Goal: Task Accomplishment & Management: Use online tool/utility

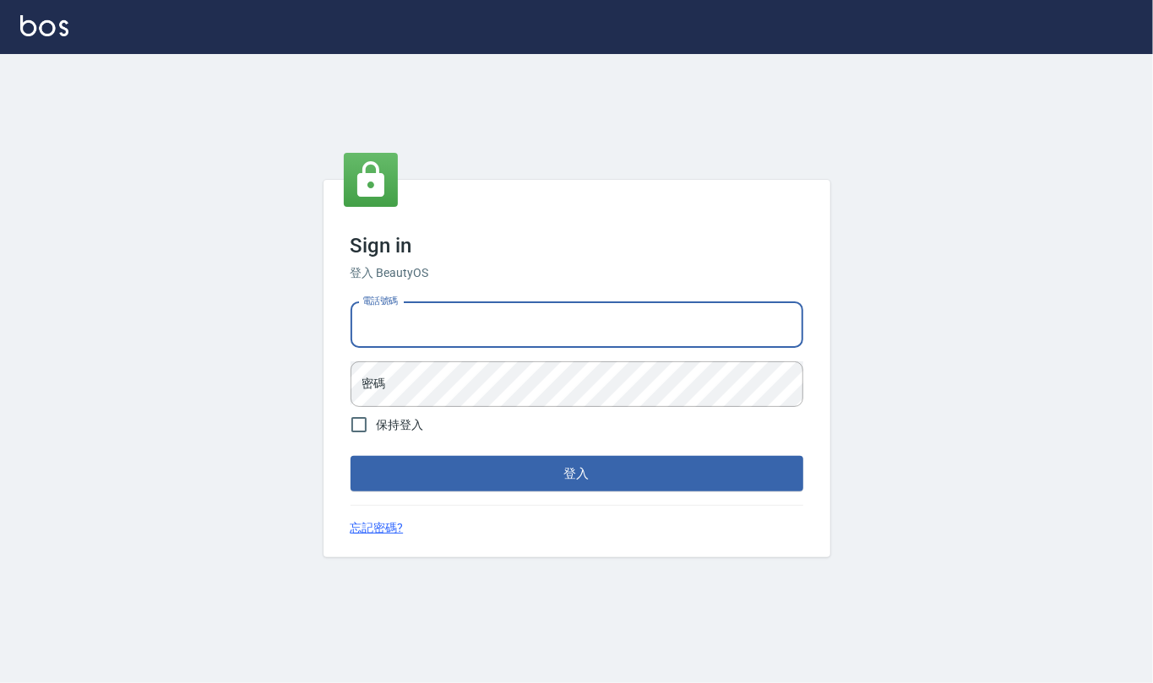
click at [473, 326] on input "電話號碼" at bounding box center [577, 325] width 453 height 46
type input "24212651"
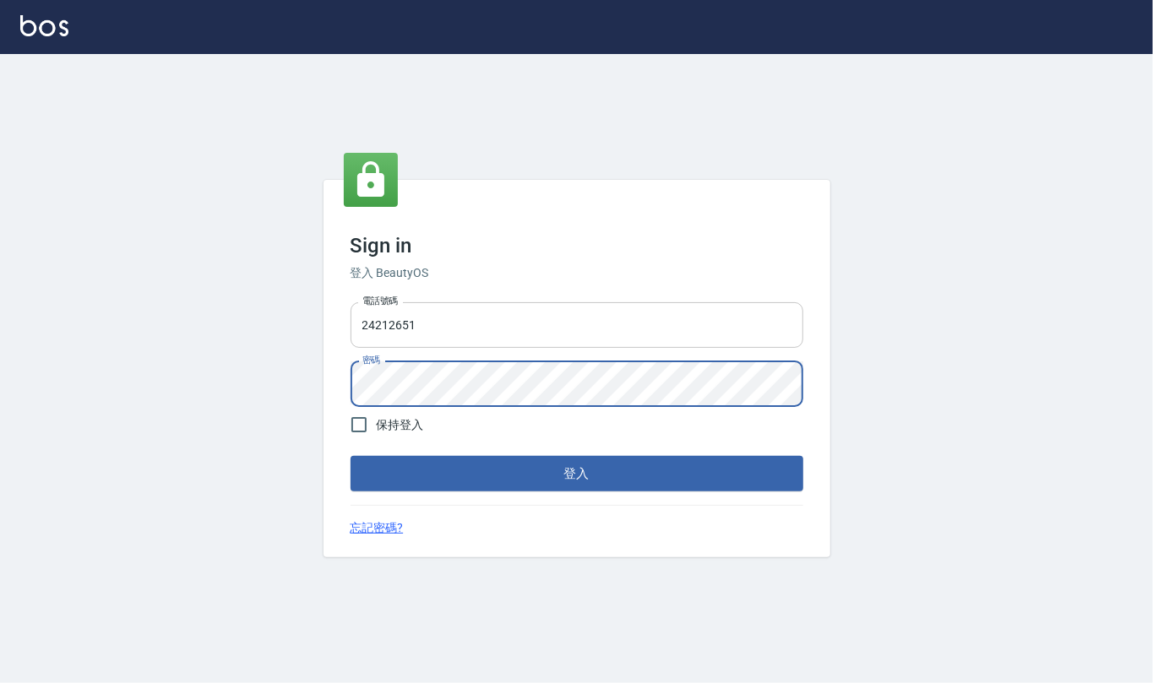
click at [351, 456] on button "登入" at bounding box center [577, 473] width 453 height 35
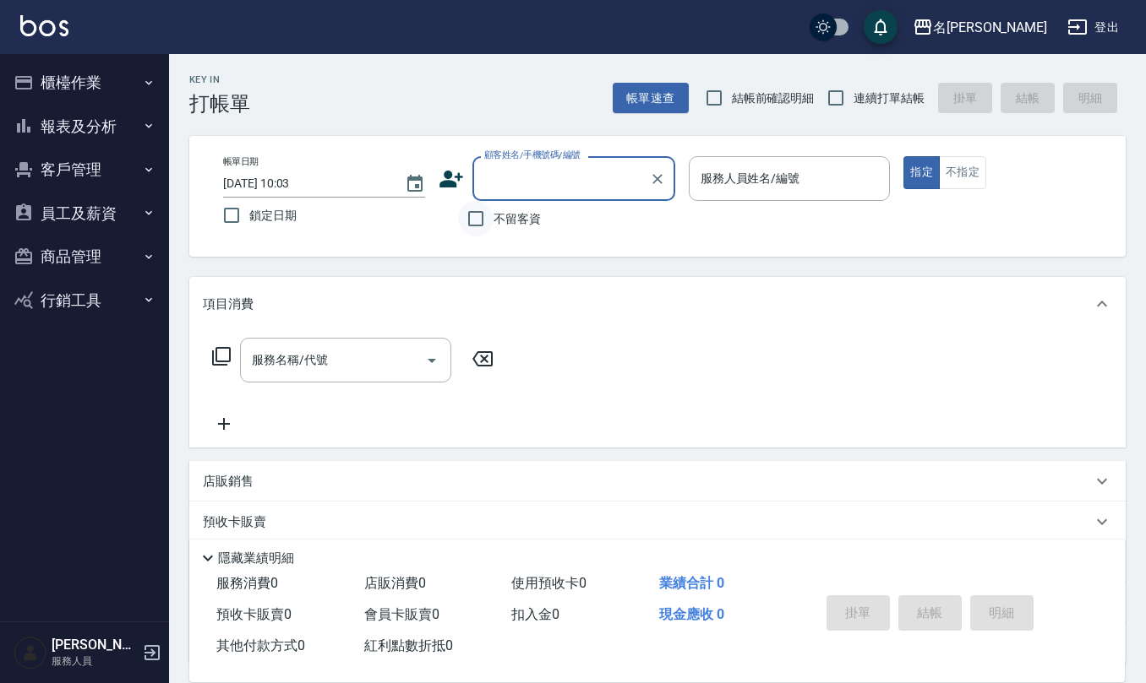
click at [484, 215] on input "不留客資" at bounding box center [475, 218] width 35 height 35
checkbox input "true"
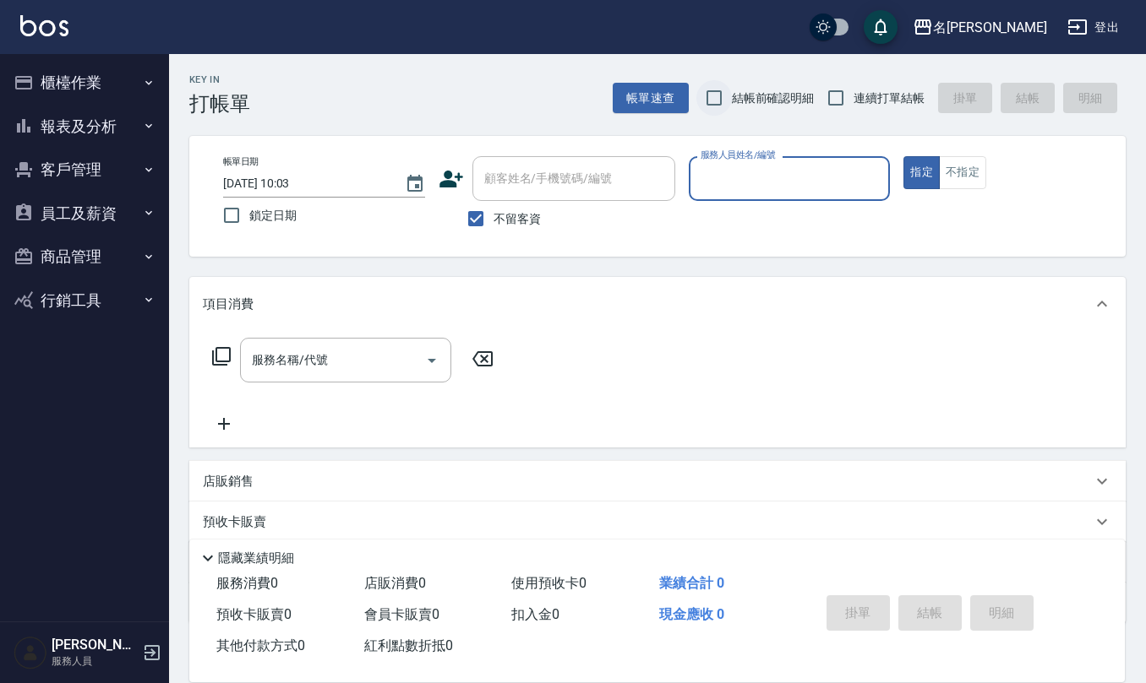
click at [710, 95] on input "結帳前確認明細" at bounding box center [713, 97] width 35 height 35
checkbox input "true"
click at [840, 96] on input "連續打單結帳" at bounding box center [835, 97] width 35 height 35
checkbox input "true"
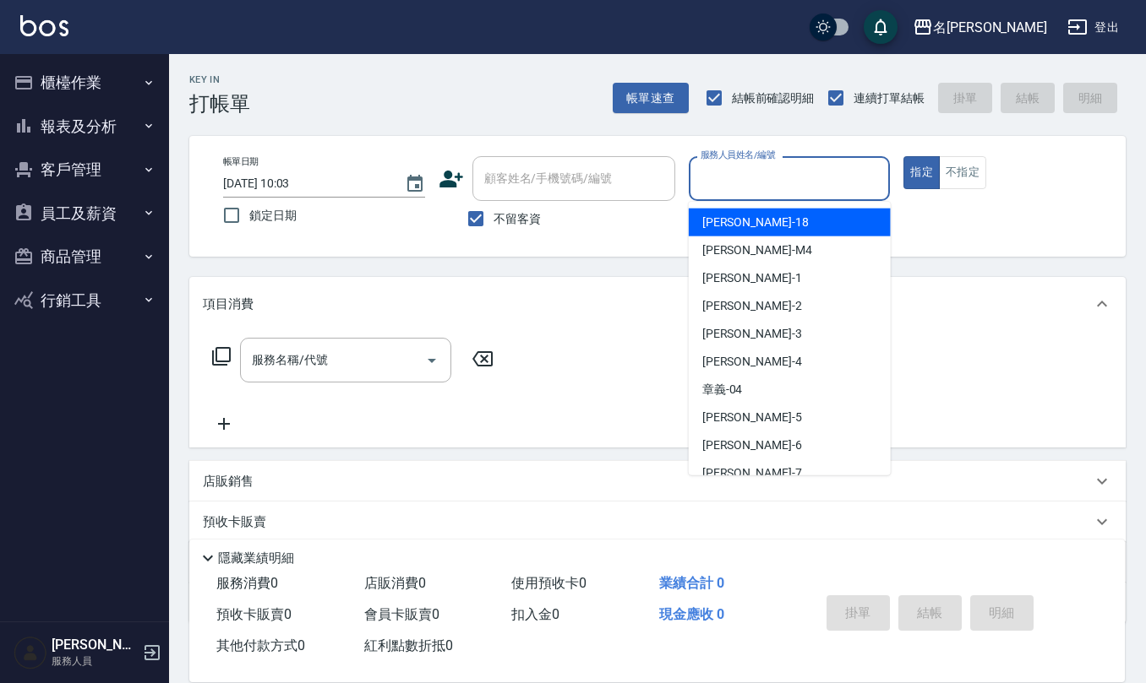
click at [769, 179] on input "服務人員姓名/編號" at bounding box center [789, 179] width 187 height 30
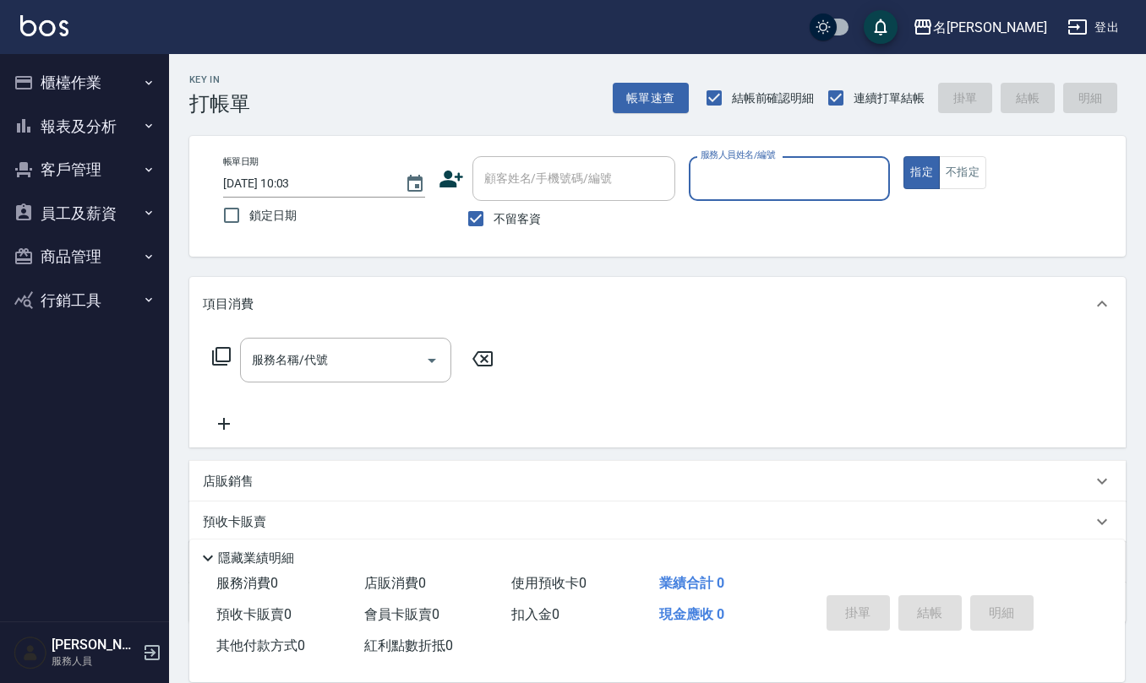
click at [769, 179] on input "服務人員姓名/編號" at bounding box center [789, 179] width 187 height 30
